Goal: Task Accomplishment & Management: Manage account settings

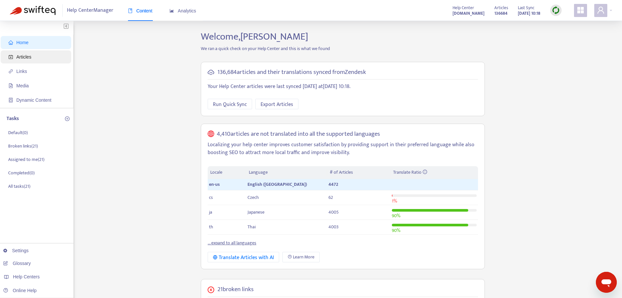
click at [31, 54] on span "Articles" at bounding box center [37, 56] width 58 height 13
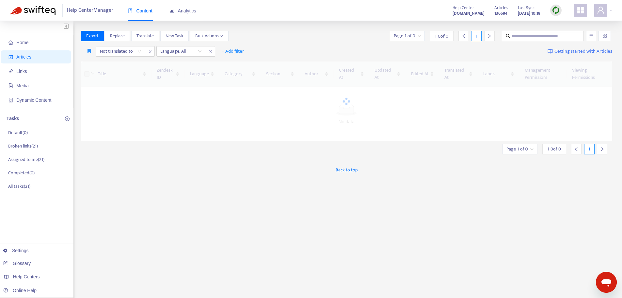
click at [551, 10] on div at bounding box center [556, 10] width 11 height 11
click at [559, 24] on link "Quick Sync" at bounding box center [570, 24] width 28 height 8
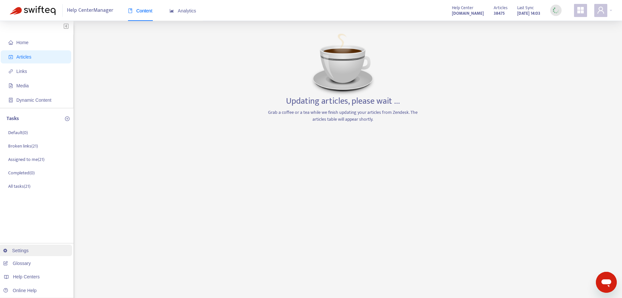
click at [20, 250] on link "Settings" at bounding box center [15, 250] width 25 height 5
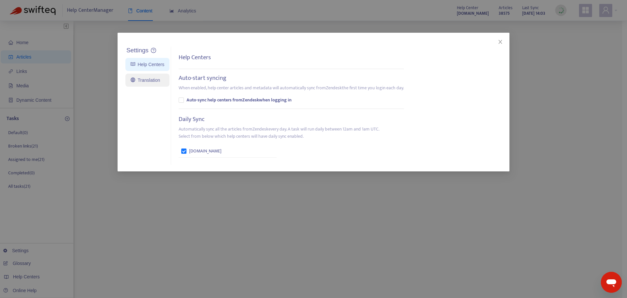
click at [141, 78] on link "Translation" at bounding box center [145, 79] width 29 height 5
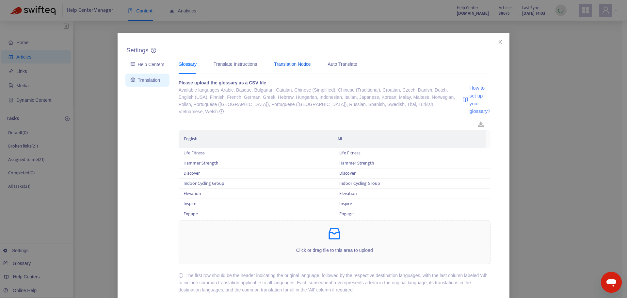
click at [284, 67] on div "Translation Notice" at bounding box center [292, 63] width 37 height 7
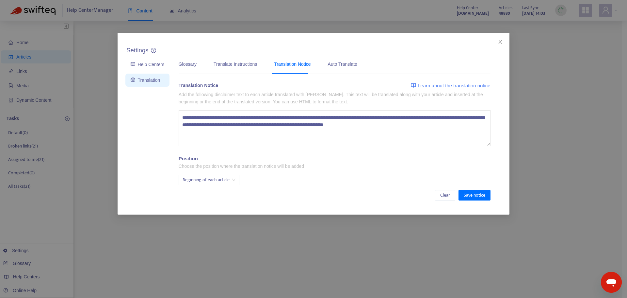
click at [561, 182] on div "Settings Help Centers Translation Settings Glossary Translate Instructions Tran…" at bounding box center [313, 149] width 627 height 298
